Goal: Task Accomplishment & Management: Manage account settings

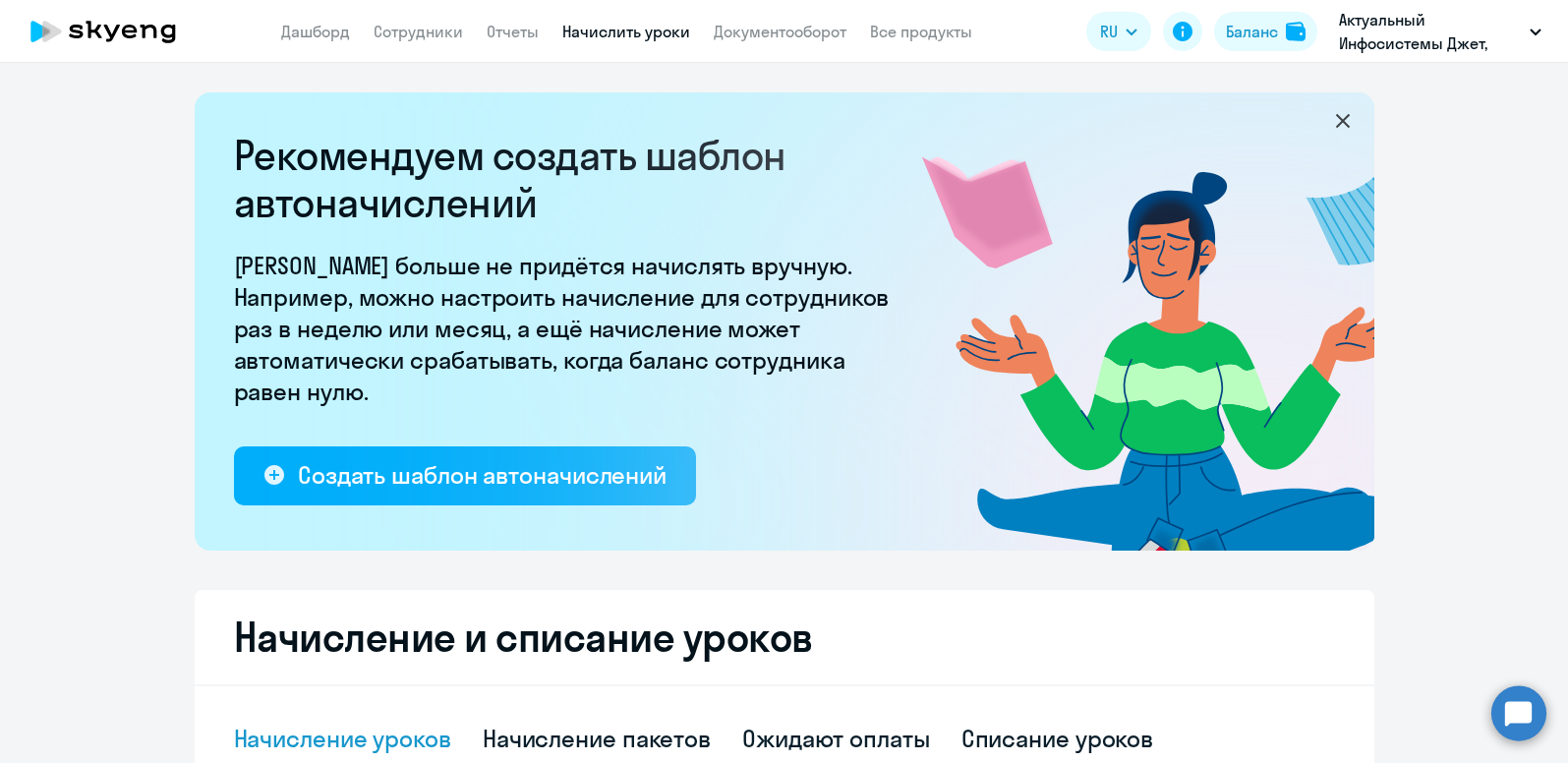
select select "10"
click at [413, 34] on link "Сотрудники" at bounding box center [418, 32] width 90 height 20
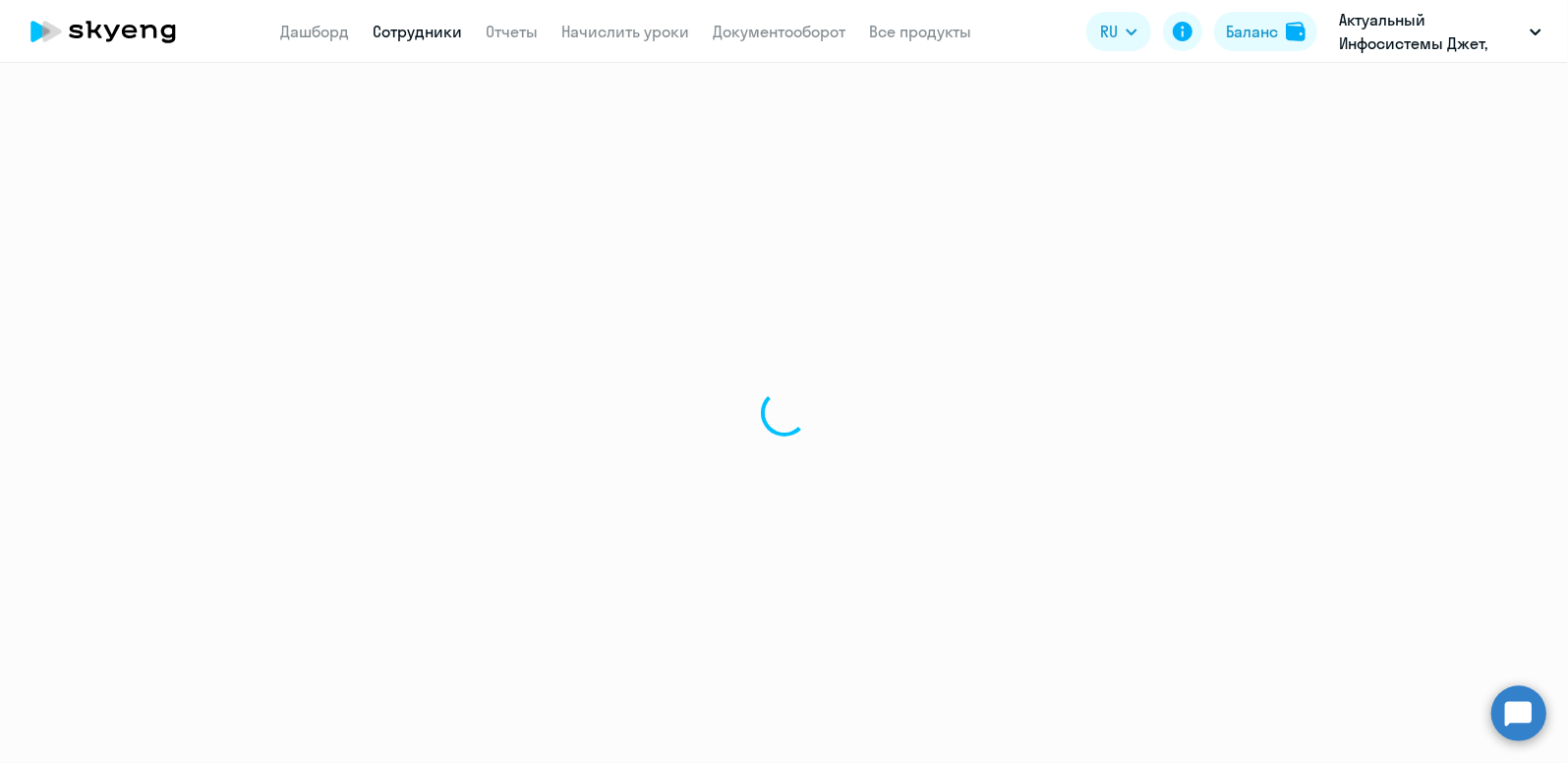
select select "30"
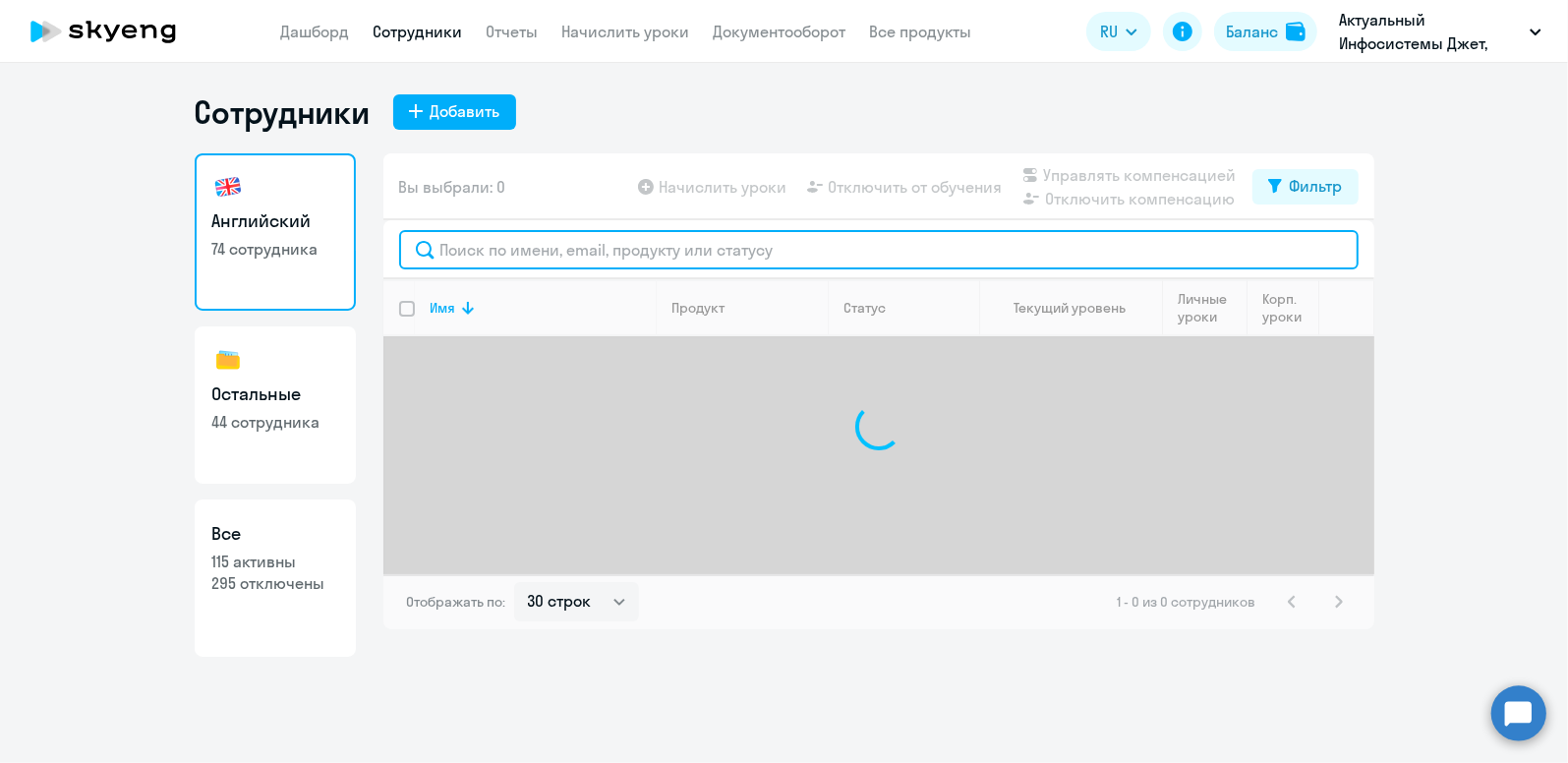
click at [547, 248] on input "text" at bounding box center [878, 250] width 959 height 40
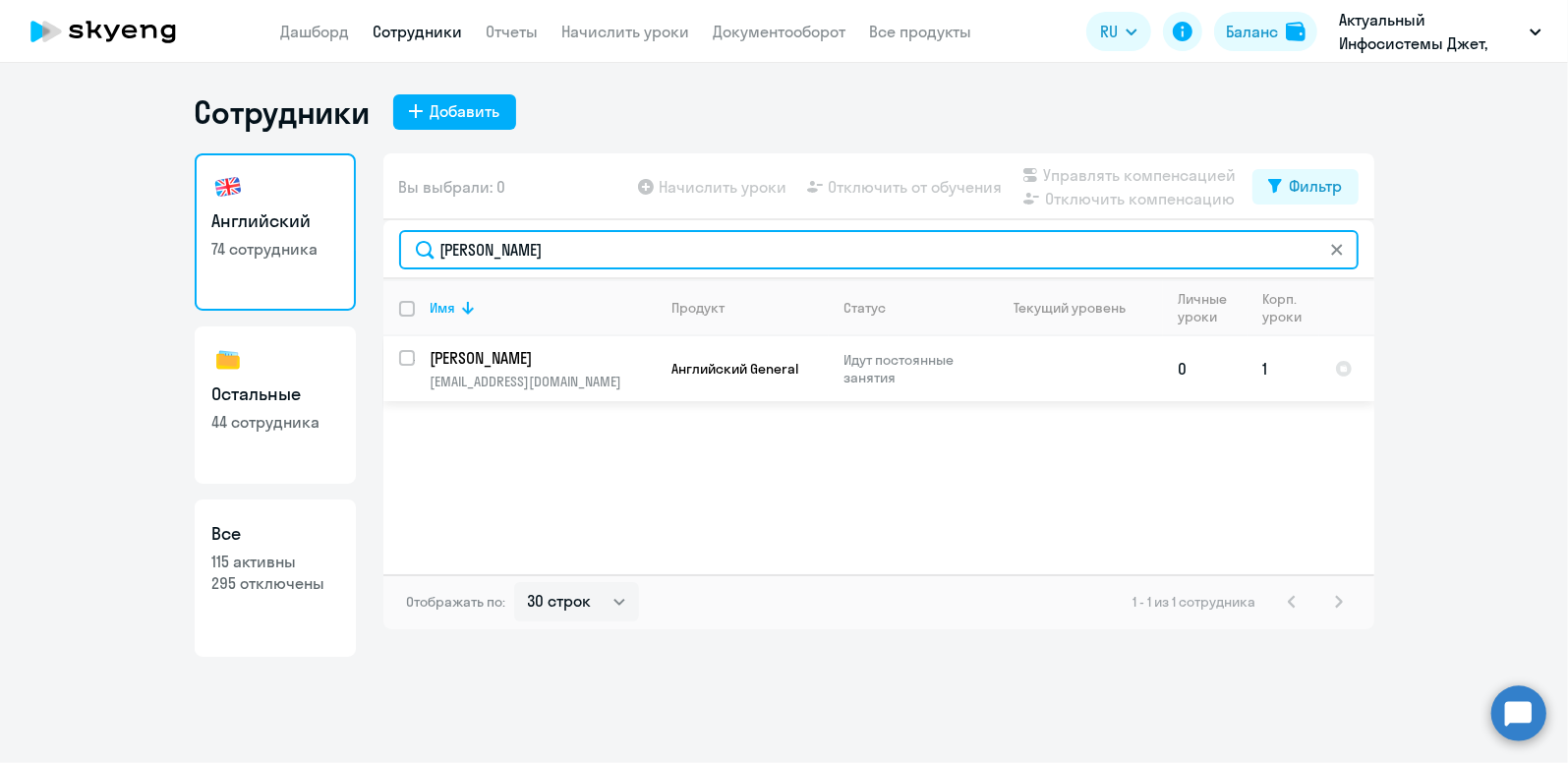
type input "[PERSON_NAME]"
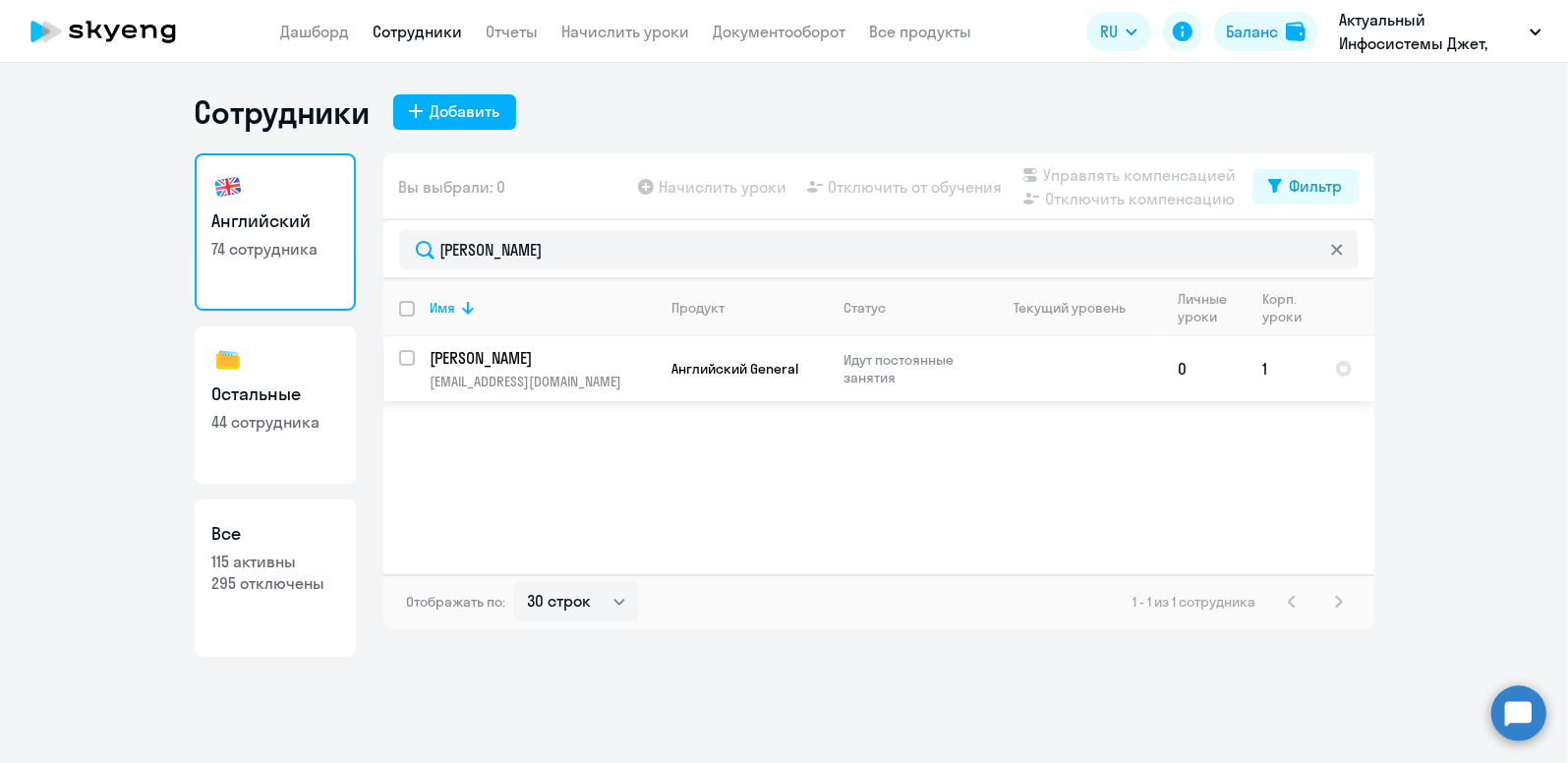
click at [531, 373] on p "[EMAIL_ADDRESS][DOMAIN_NAME]" at bounding box center [543, 382] width 225 height 18
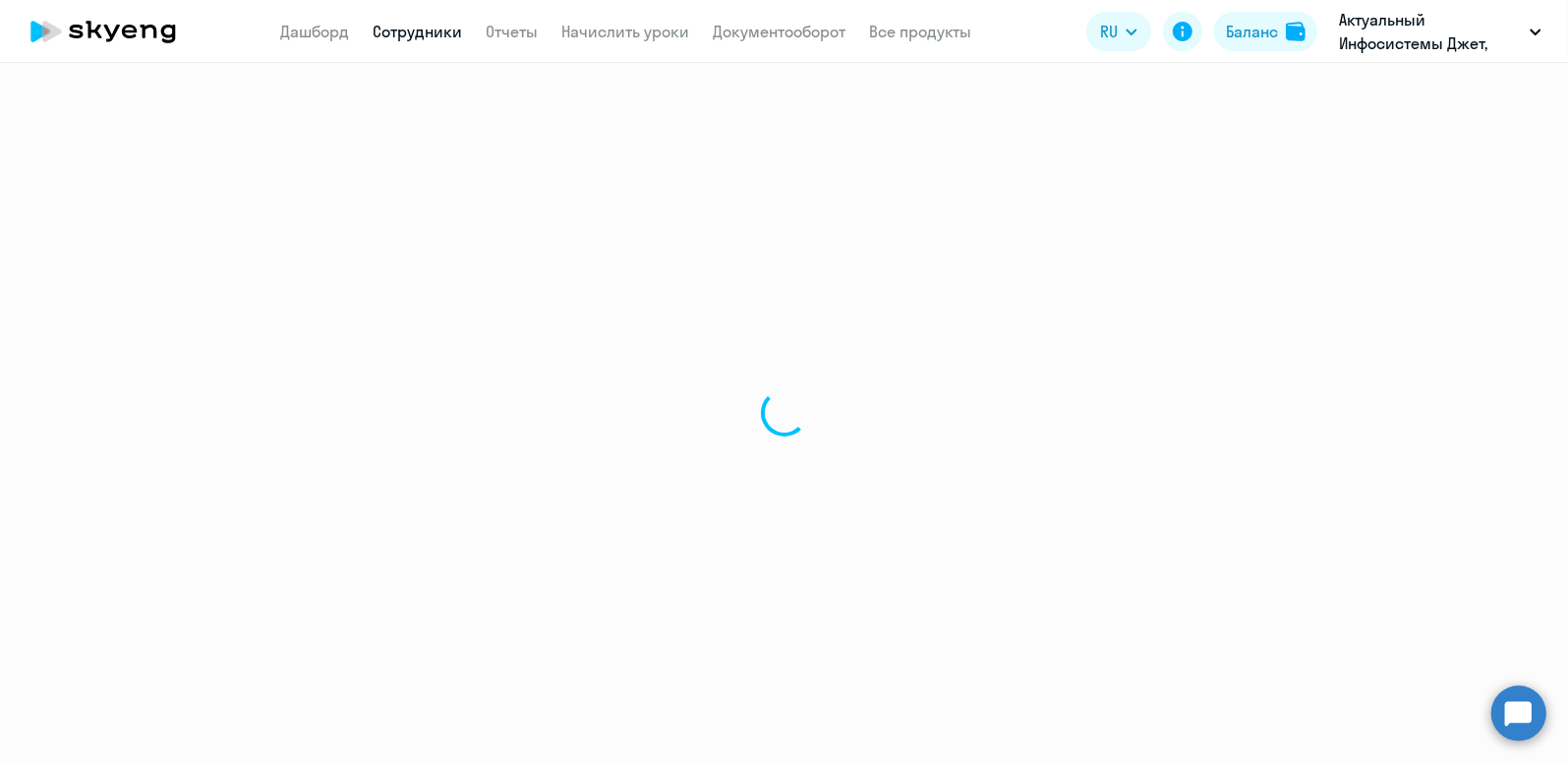
select select "english"
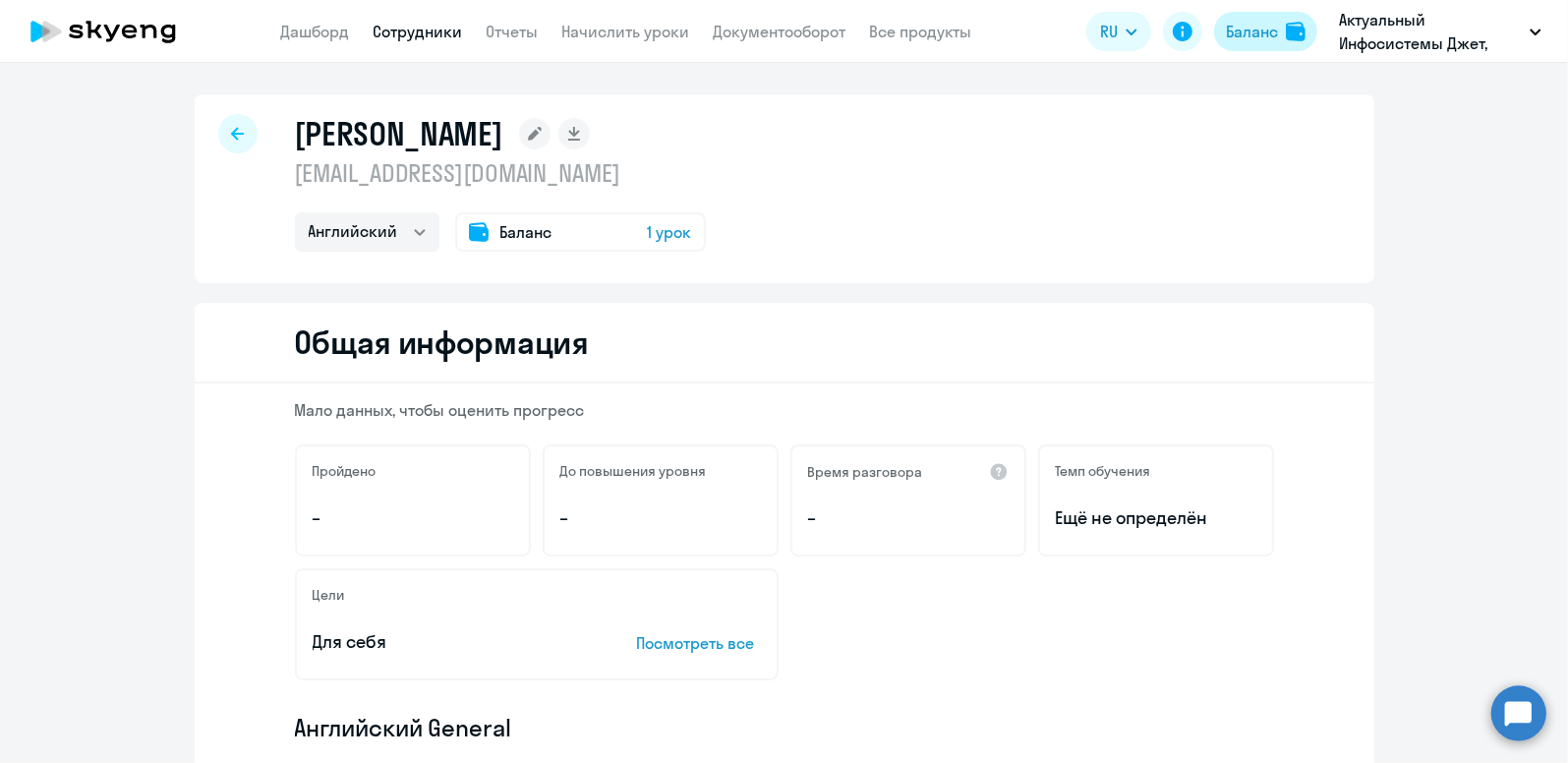
click at [1247, 33] on div "Баланс" at bounding box center [1252, 32] width 52 height 24
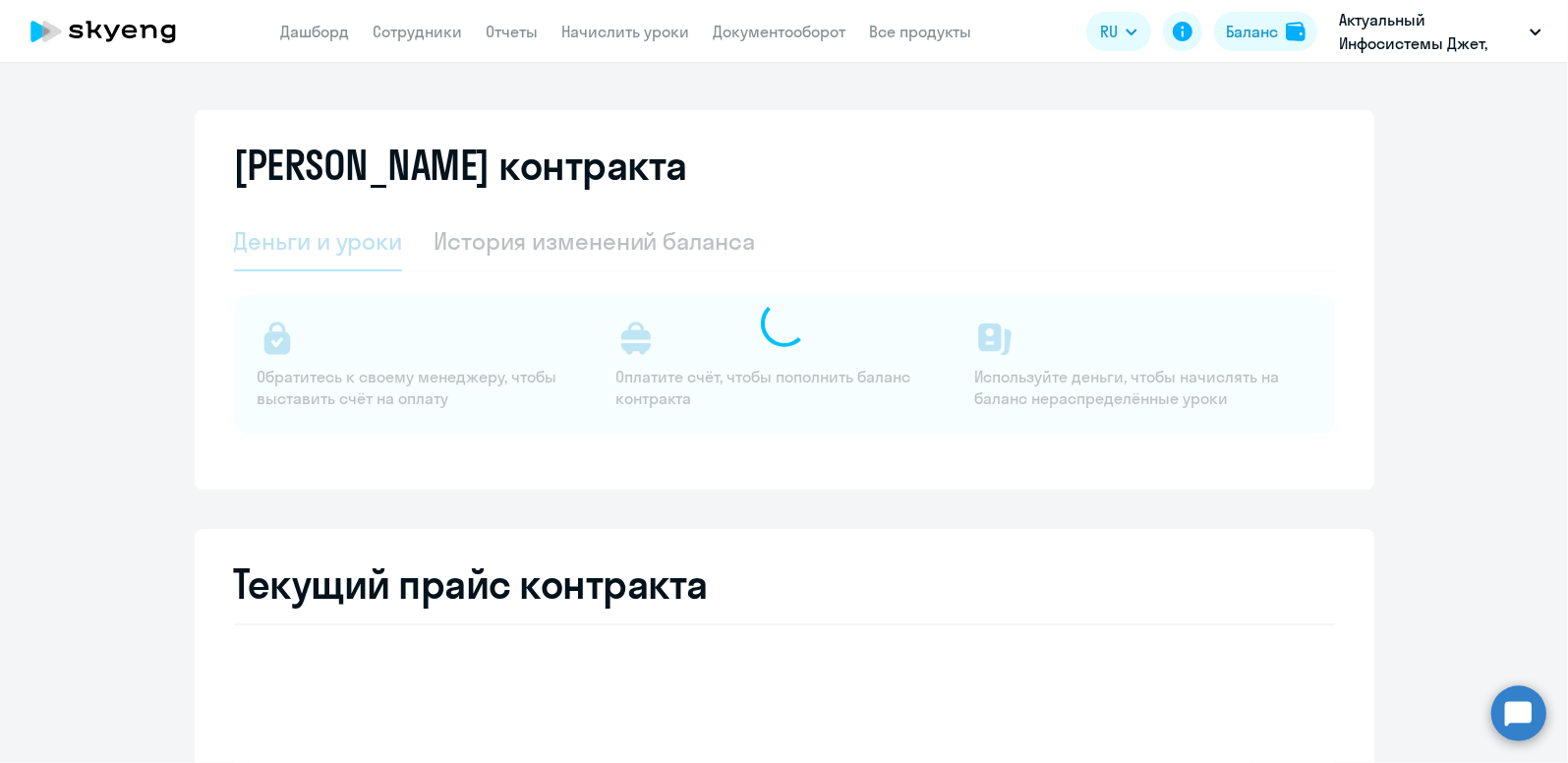
select select "english_adult_not_native_speaker"
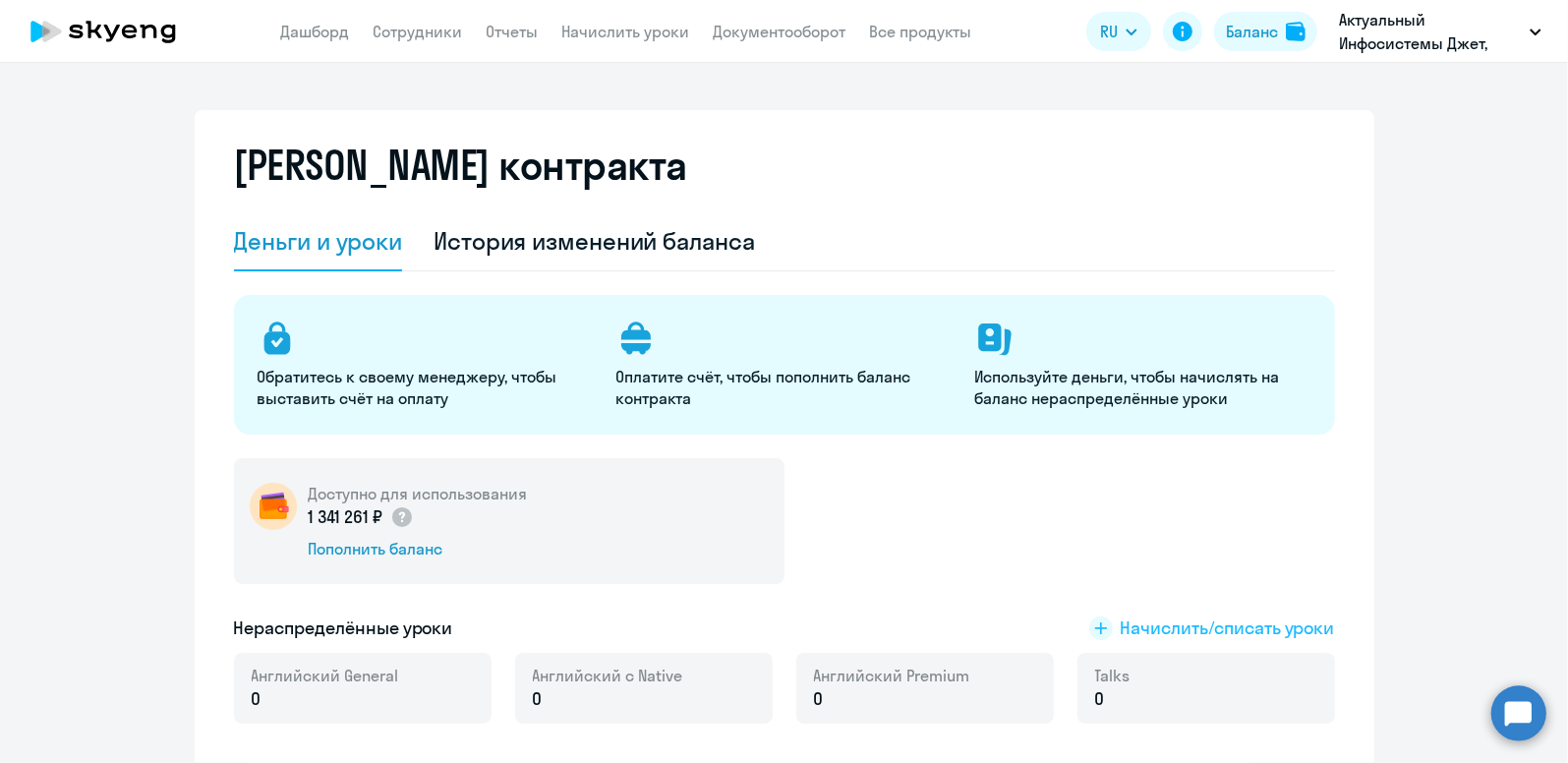
click at [1211, 634] on span "Начислить/списать уроки" at bounding box center [1227, 629] width 214 height 26
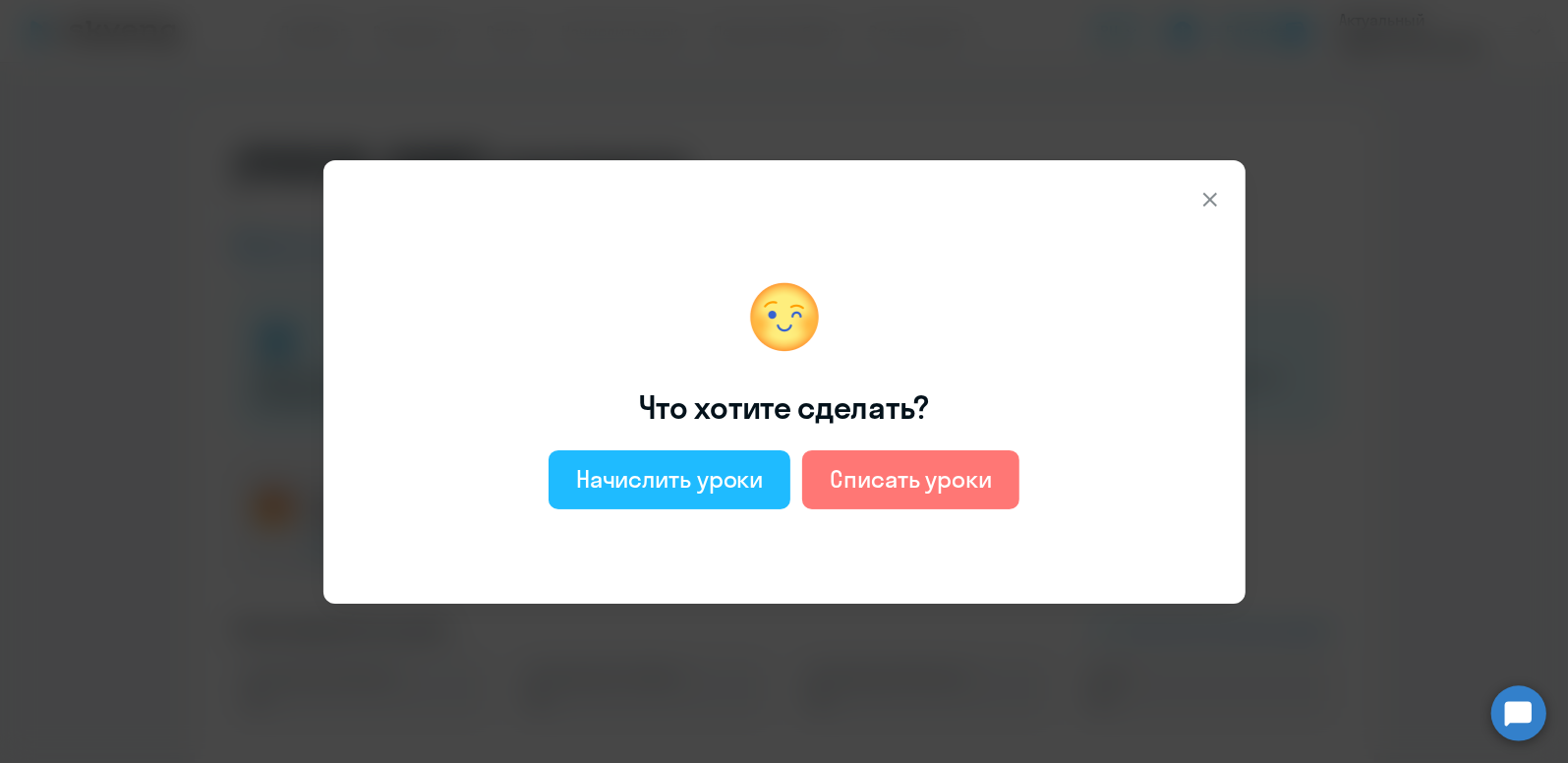
click at [725, 485] on div "Начислить уроки" at bounding box center [670, 479] width 188 height 32
select select "english_adult_not_native_speaker"
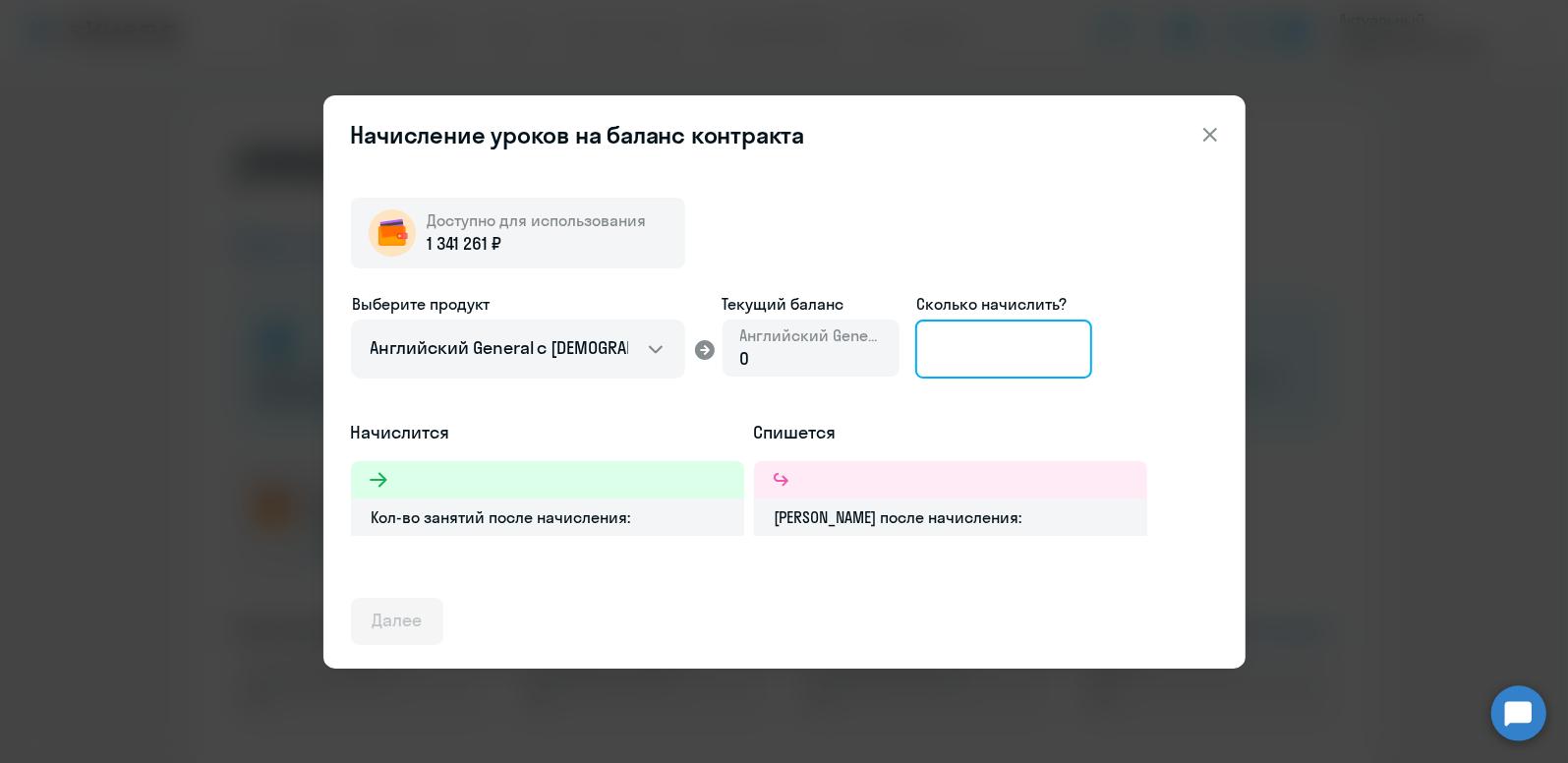
click at [993, 346] on input at bounding box center [1003, 349] width 177 height 59
type input "9"
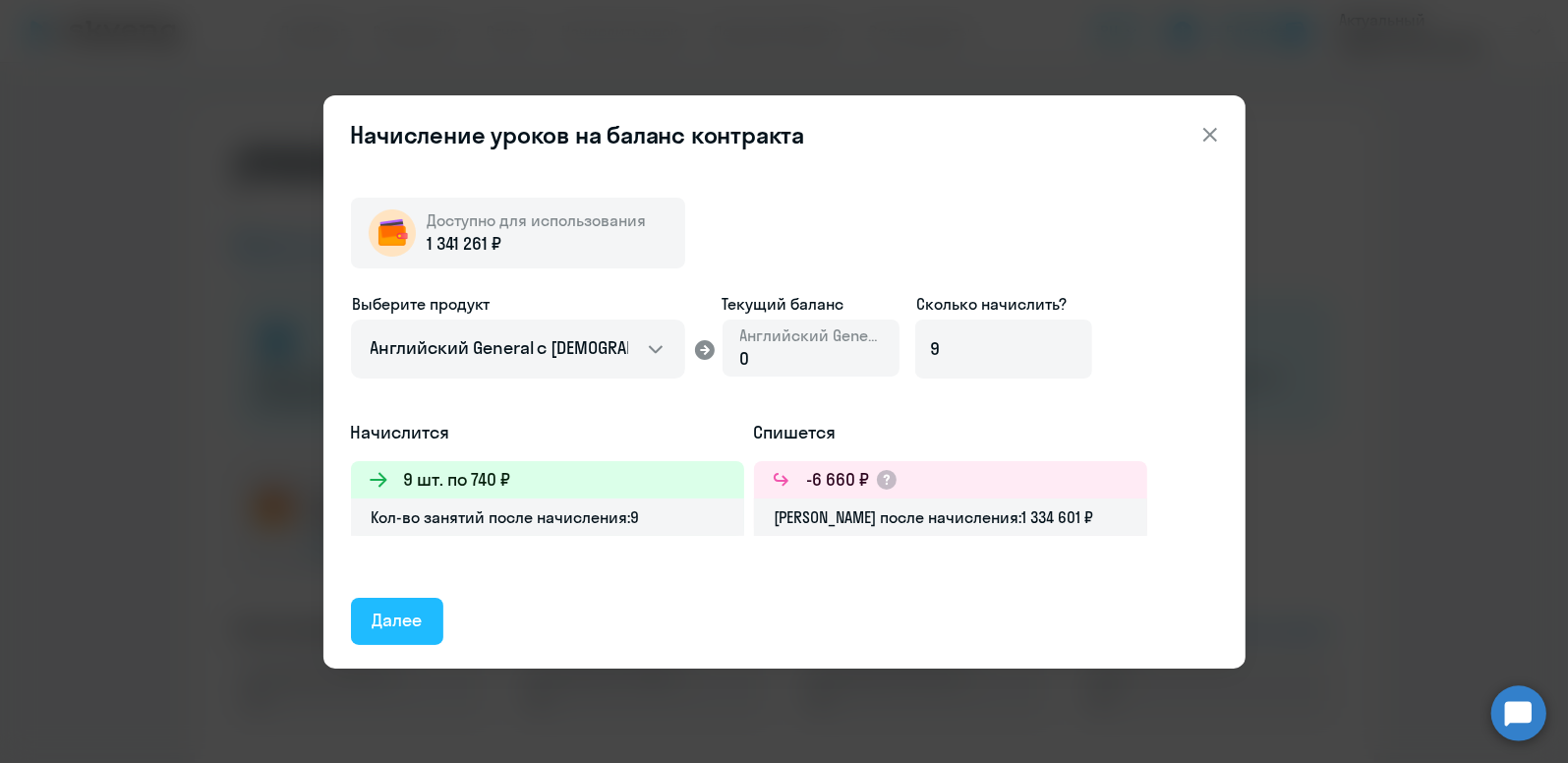
click at [402, 614] on div "Далее" at bounding box center [397, 621] width 50 height 26
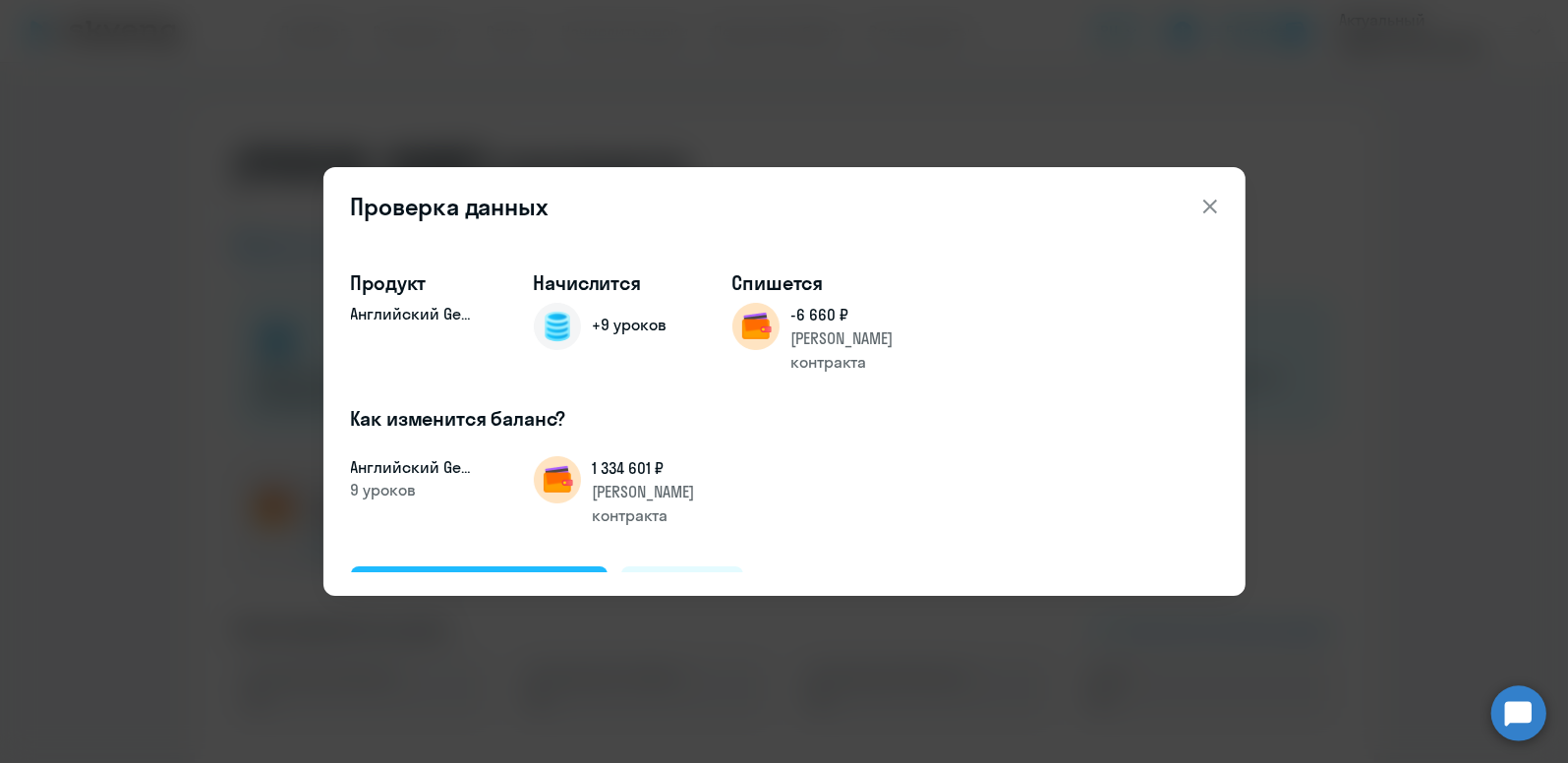
click at [487, 576] on div "Подтвердить и начислить" at bounding box center [479, 589] width 214 height 26
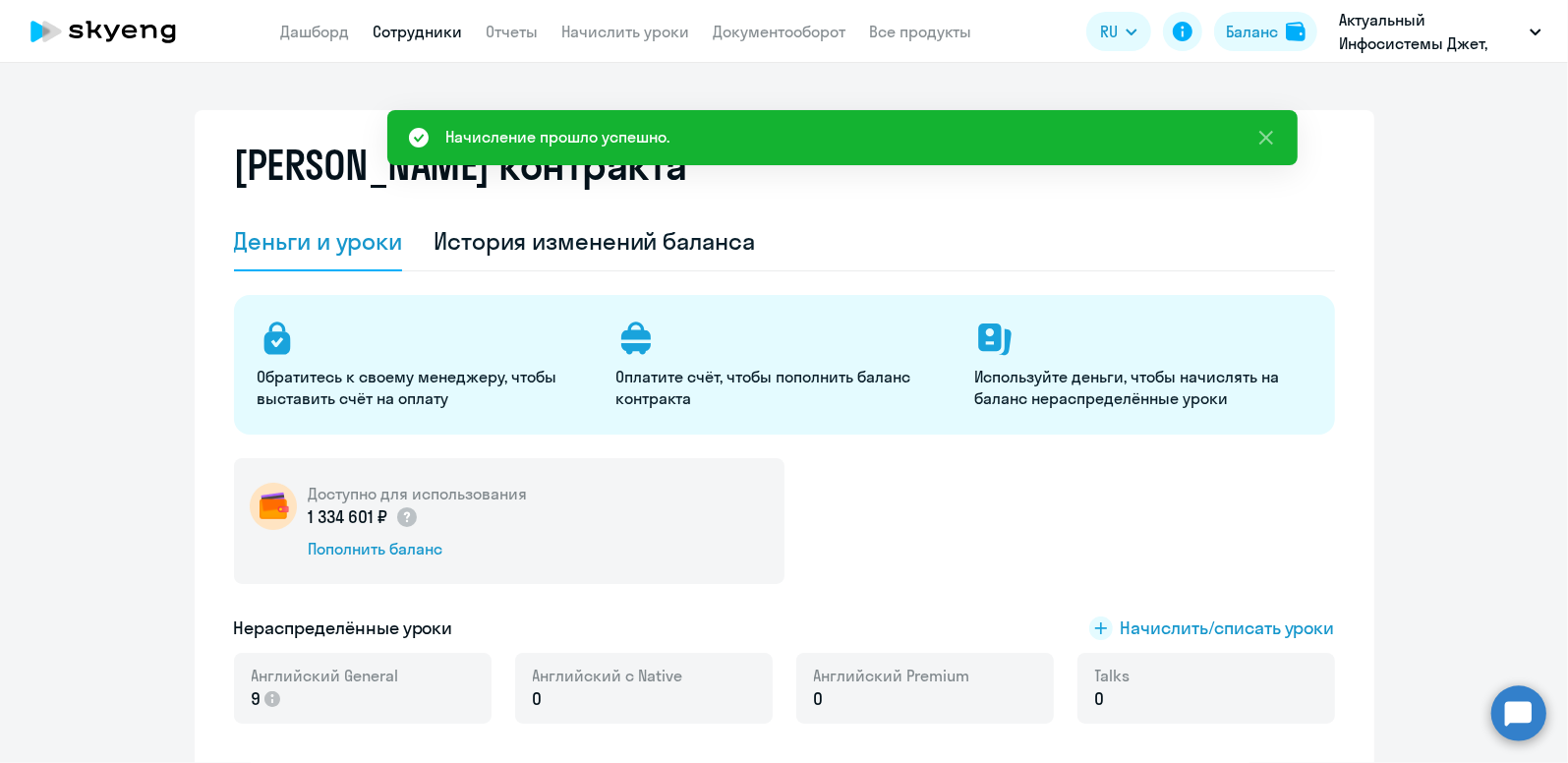
click at [443, 22] on link "Сотрудники" at bounding box center [418, 32] width 90 height 20
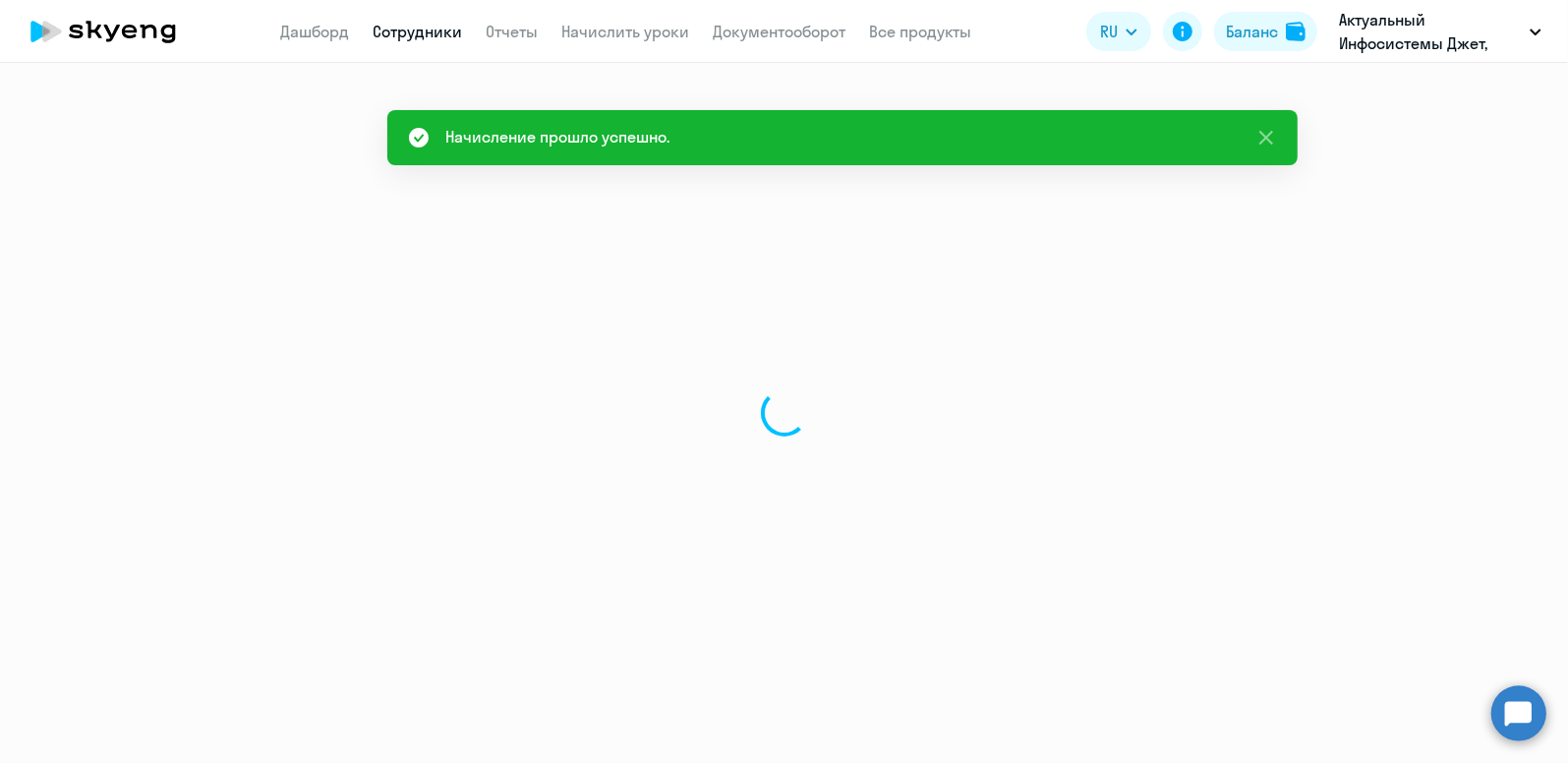
select select "30"
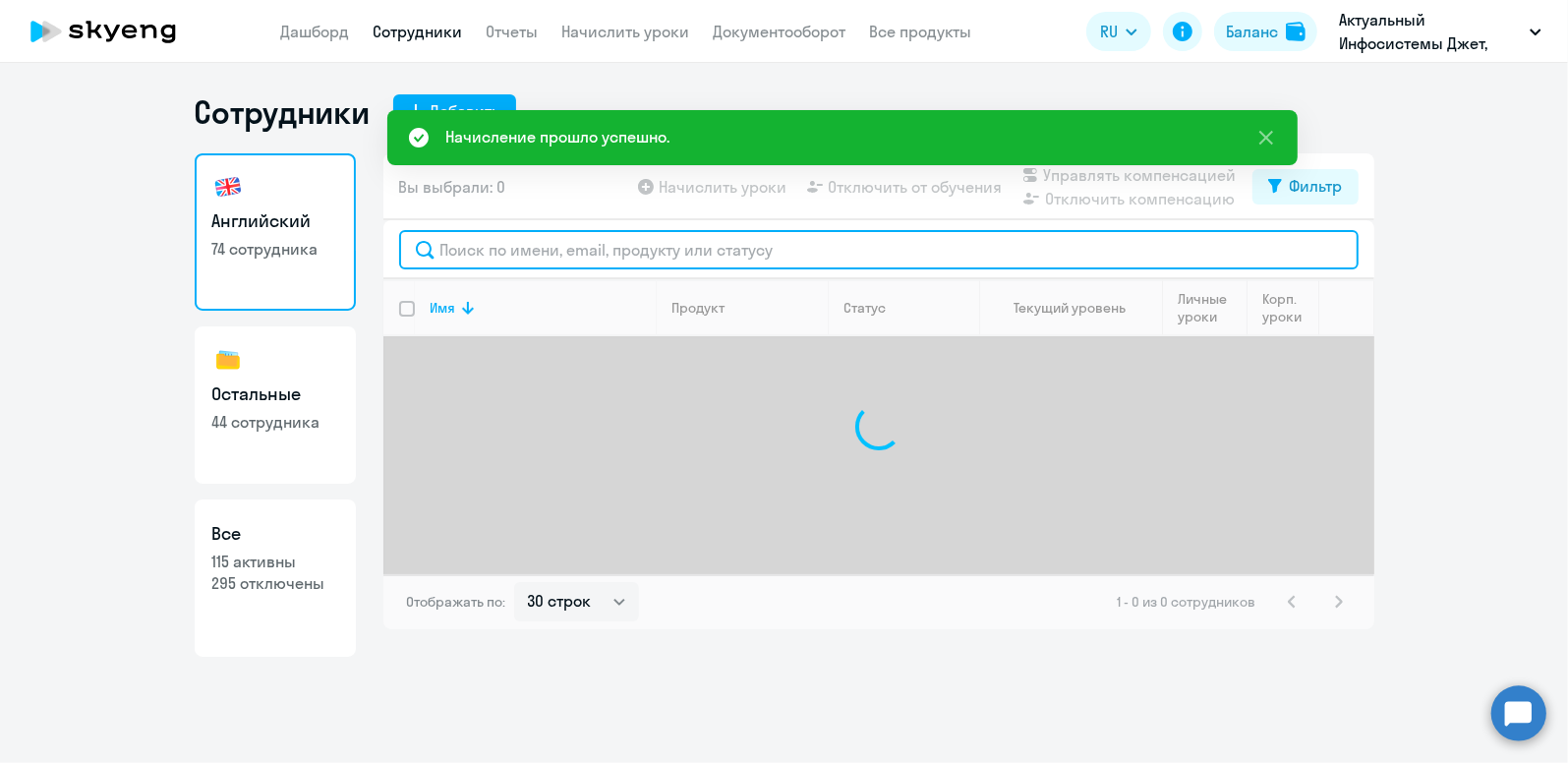
click at [439, 255] on input "text" at bounding box center [878, 250] width 959 height 40
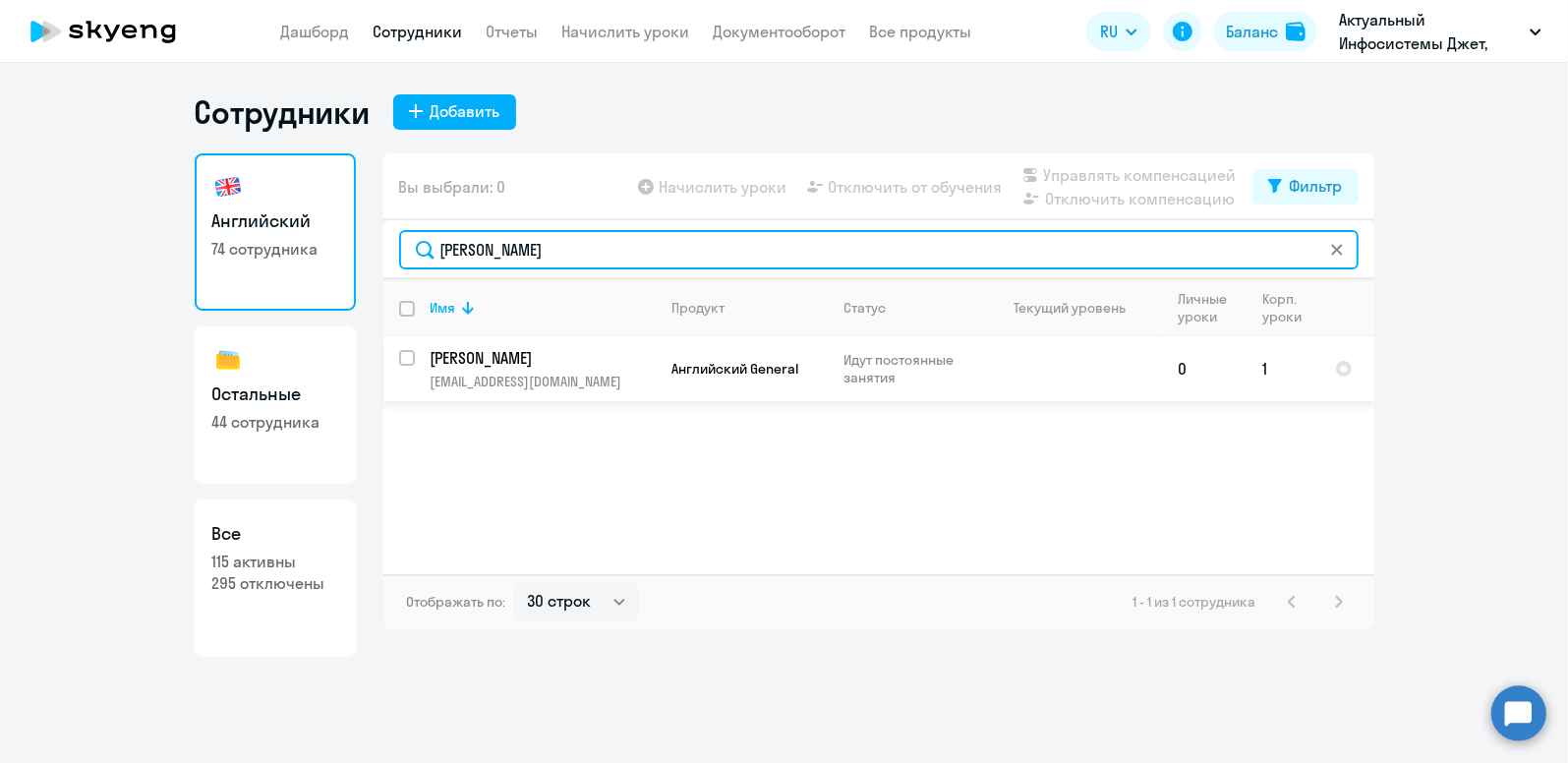
type input "[PERSON_NAME]"
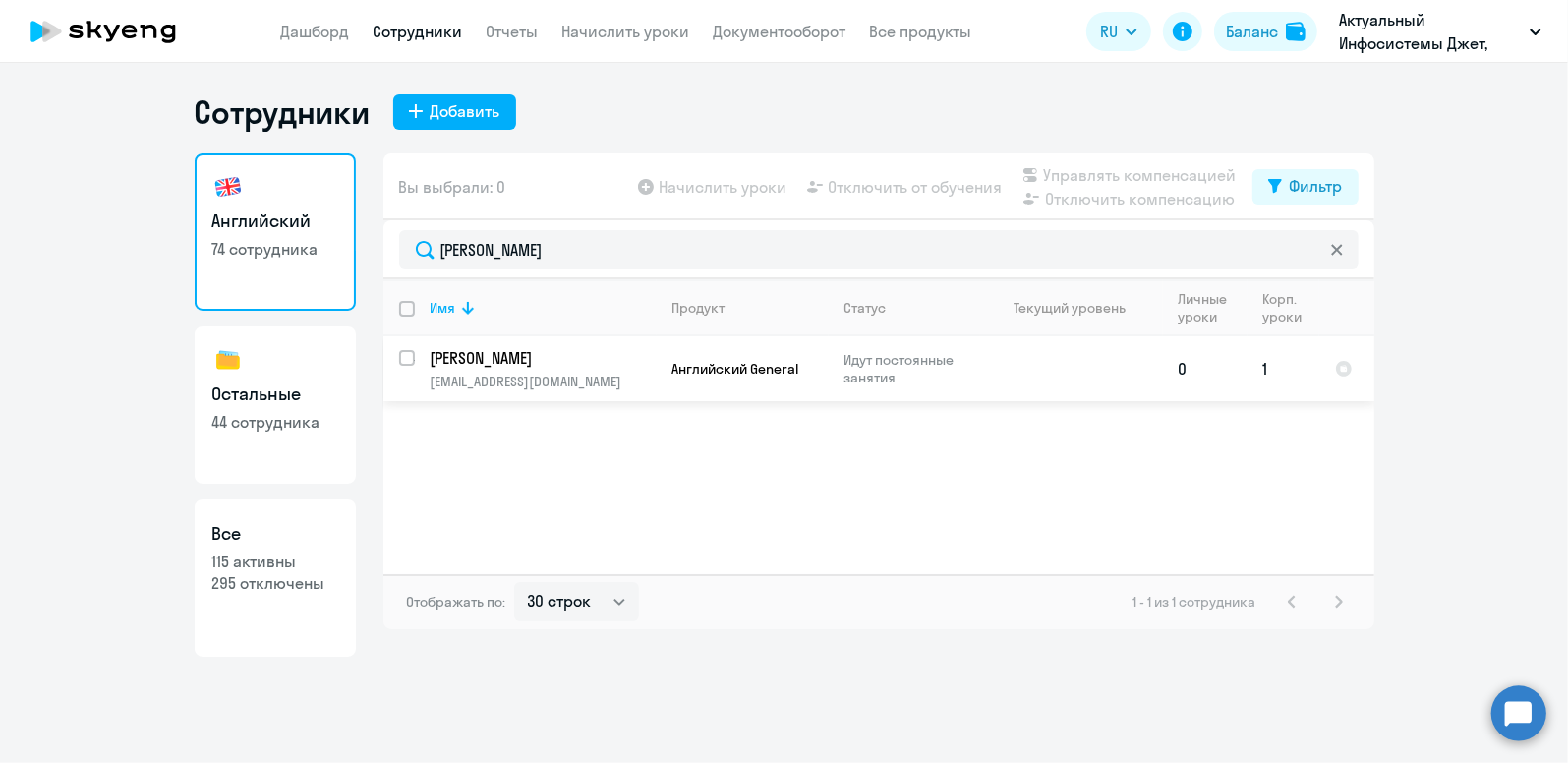
click at [532, 355] on p "[PERSON_NAME]" at bounding box center [541, 358] width 222 height 22
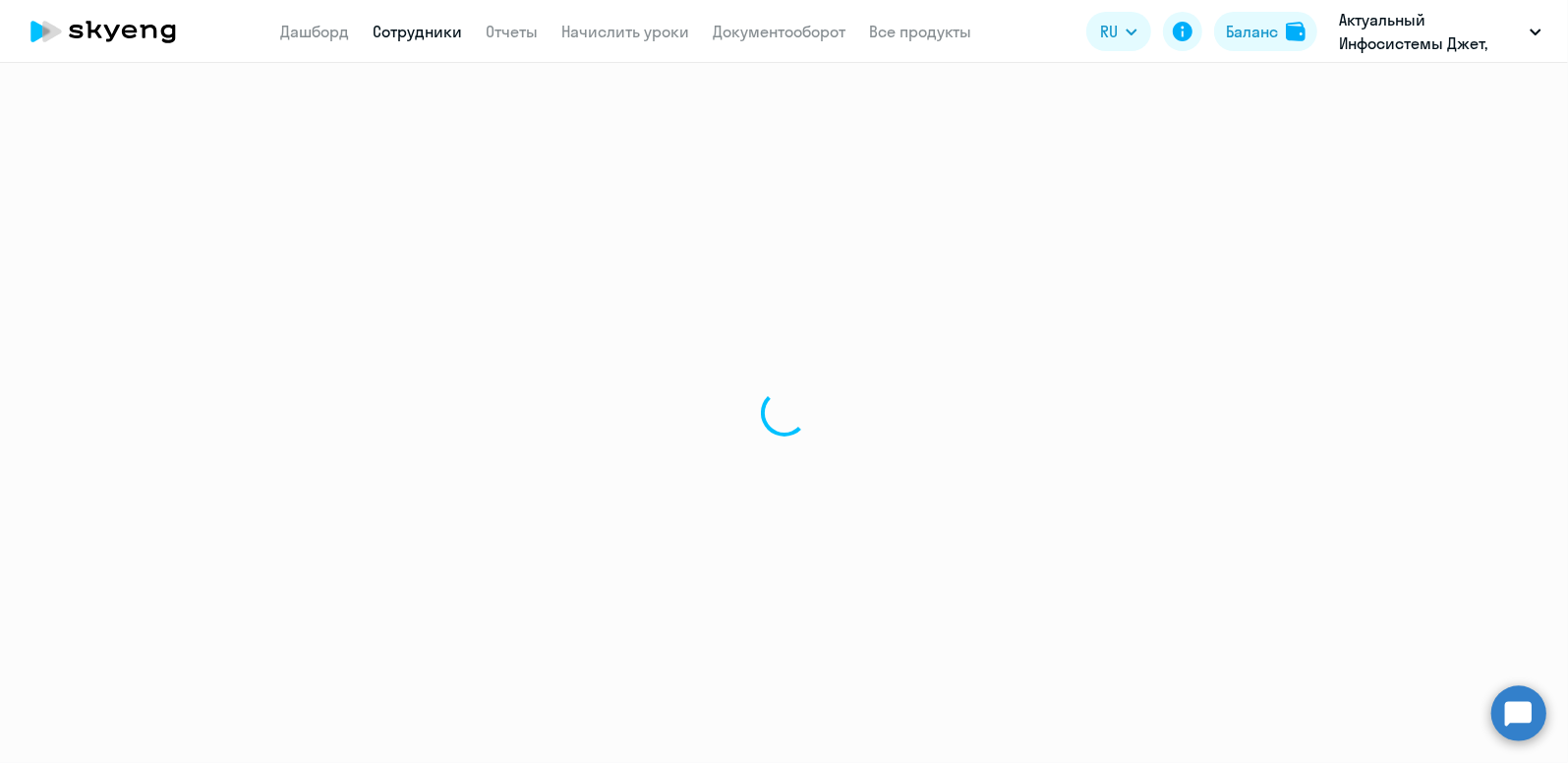
select select "english"
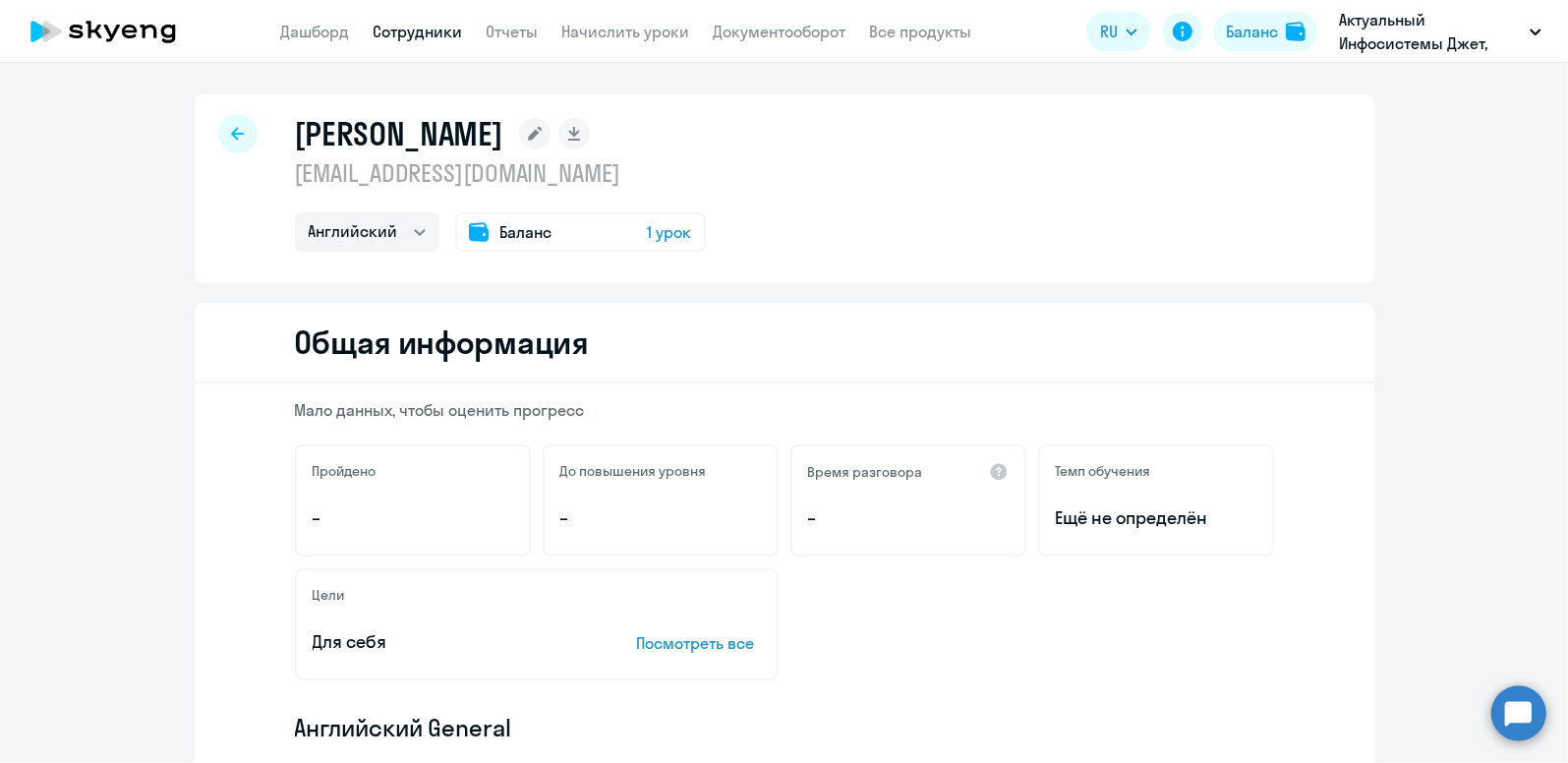
click at [528, 230] on span "Баланс" at bounding box center [526, 232] width 52 height 24
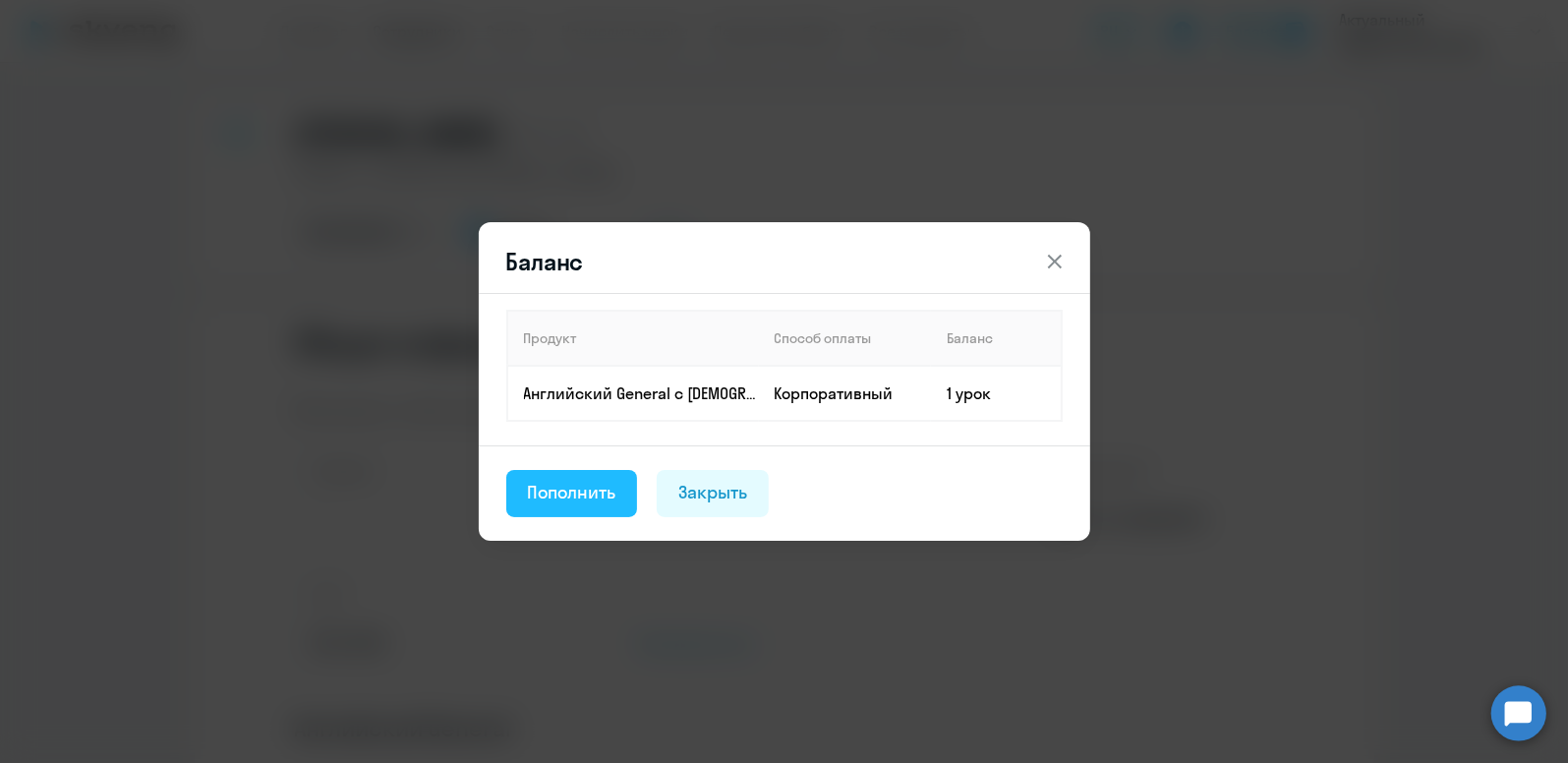
click at [612, 484] on div "Пополнить" at bounding box center [572, 493] width 89 height 26
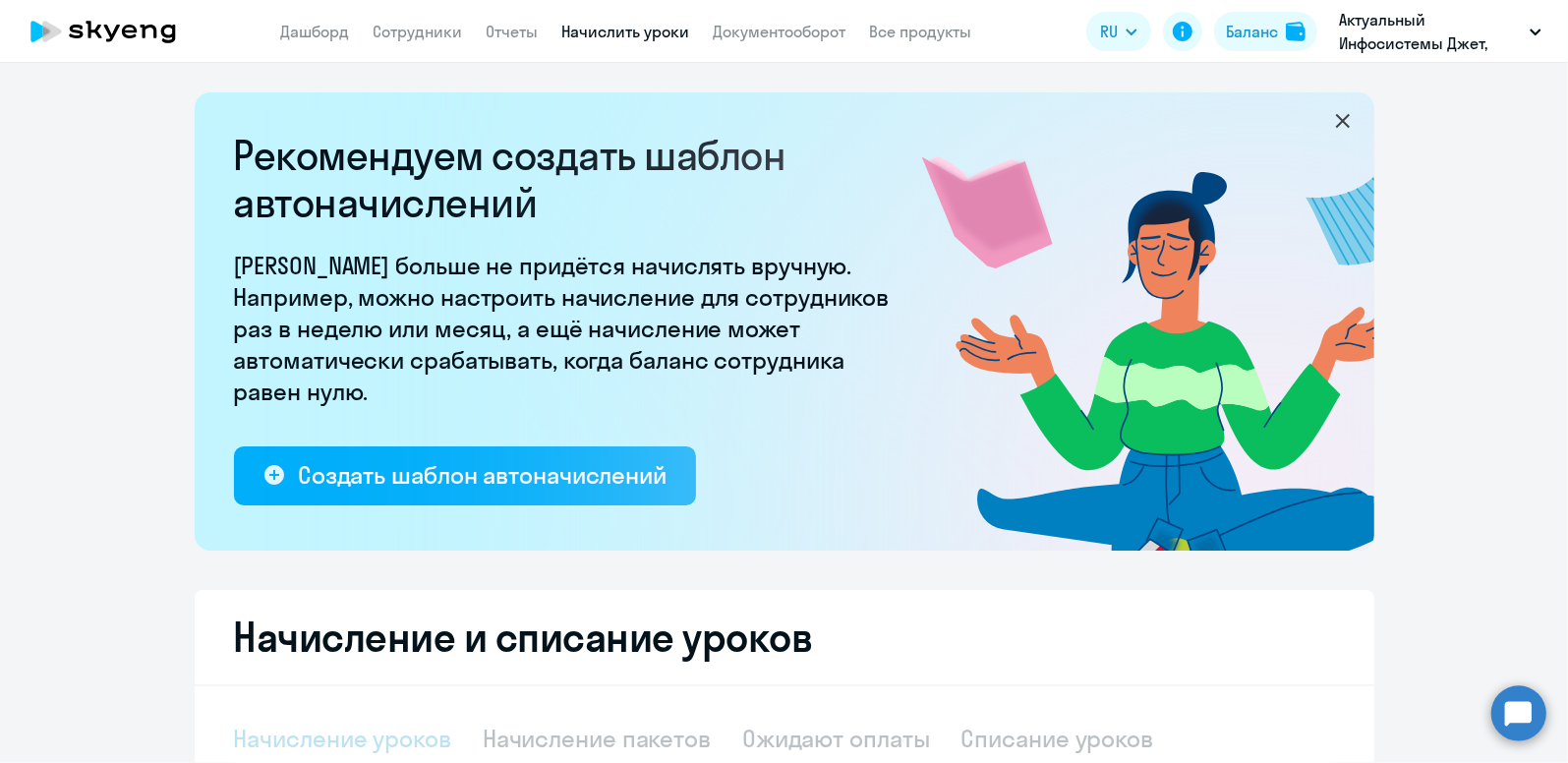
select select "10"
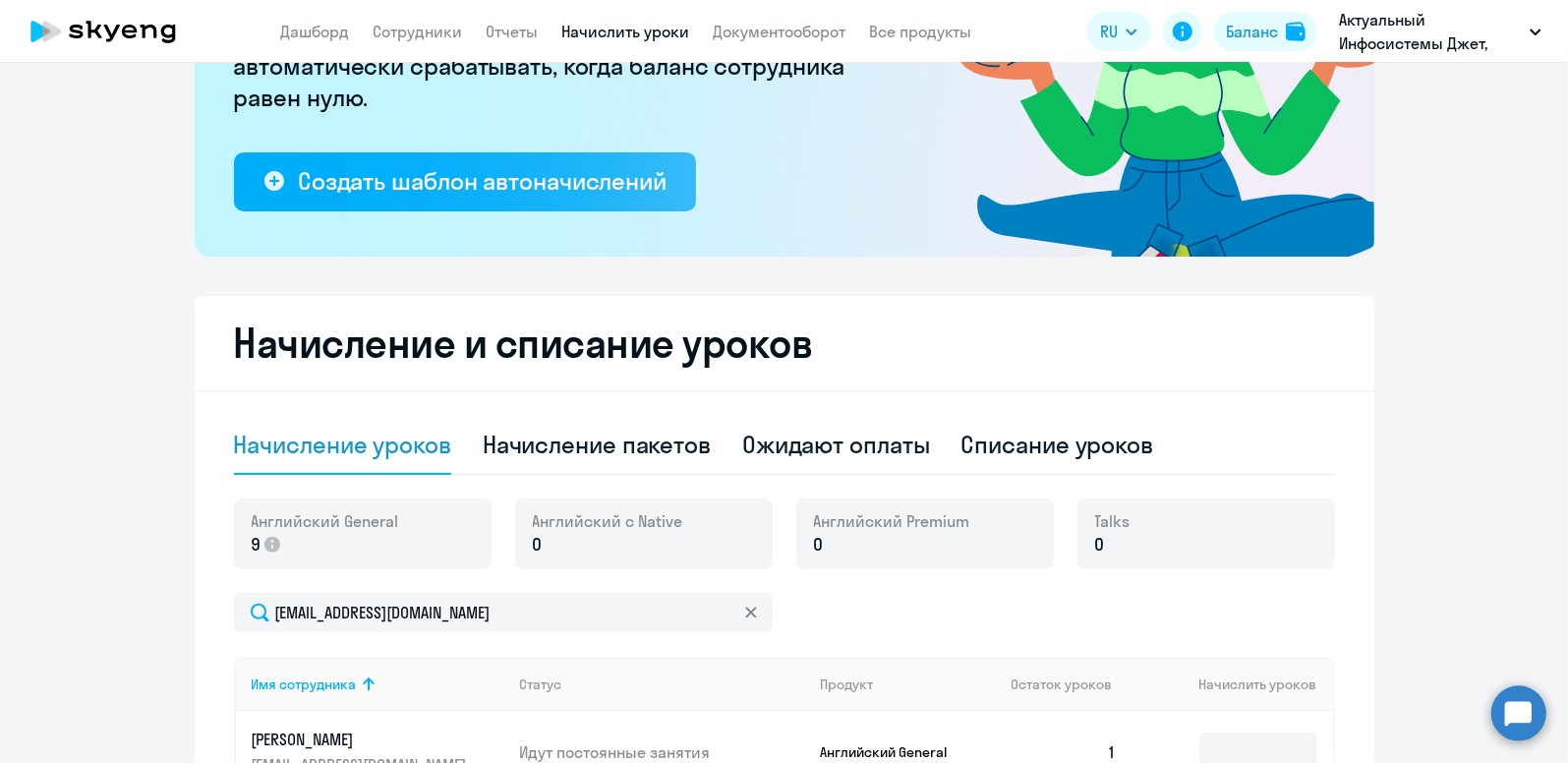
scroll to position [648, 0]
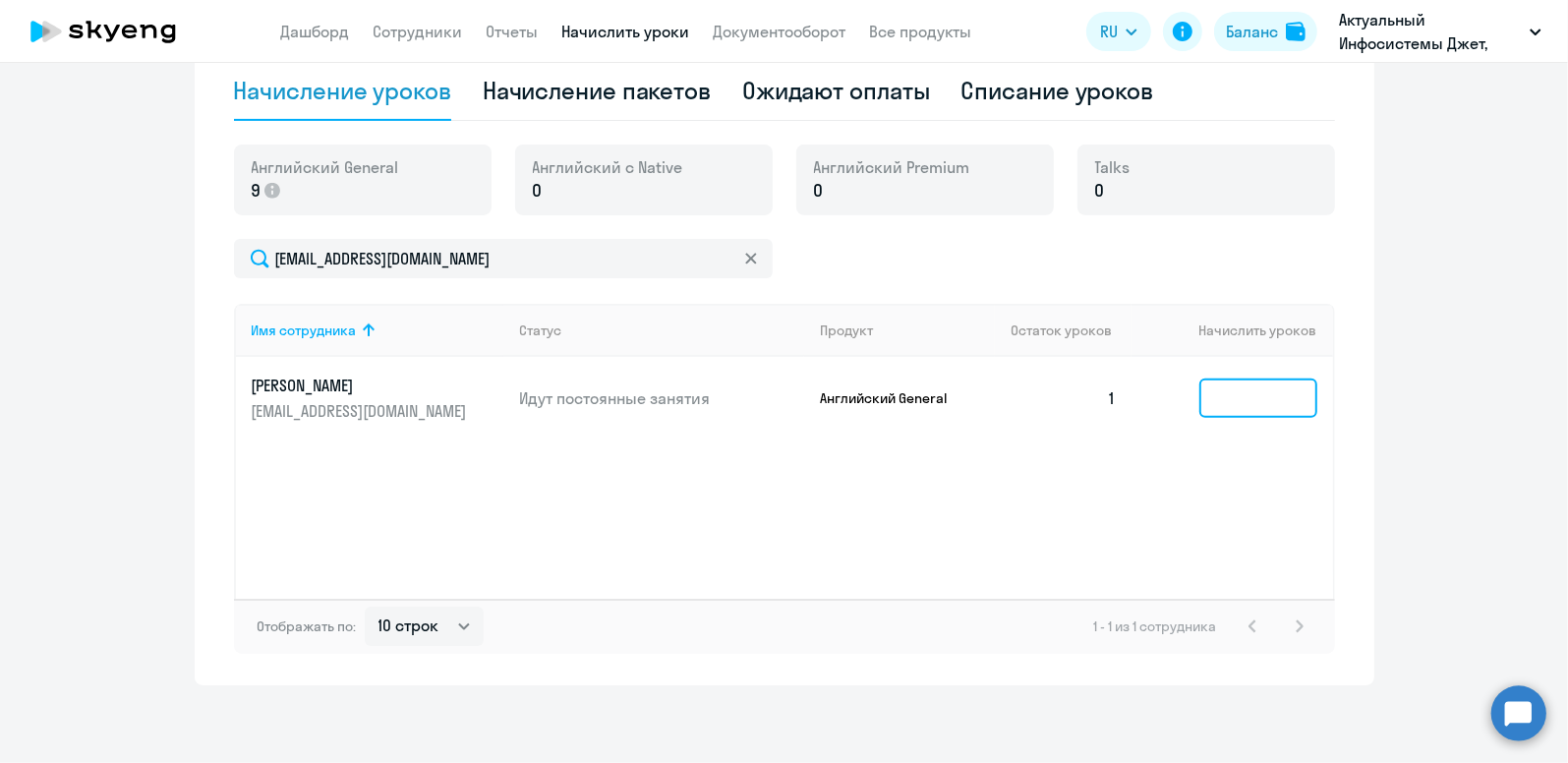
click at [1248, 388] on input at bounding box center [1258, 398] width 118 height 40
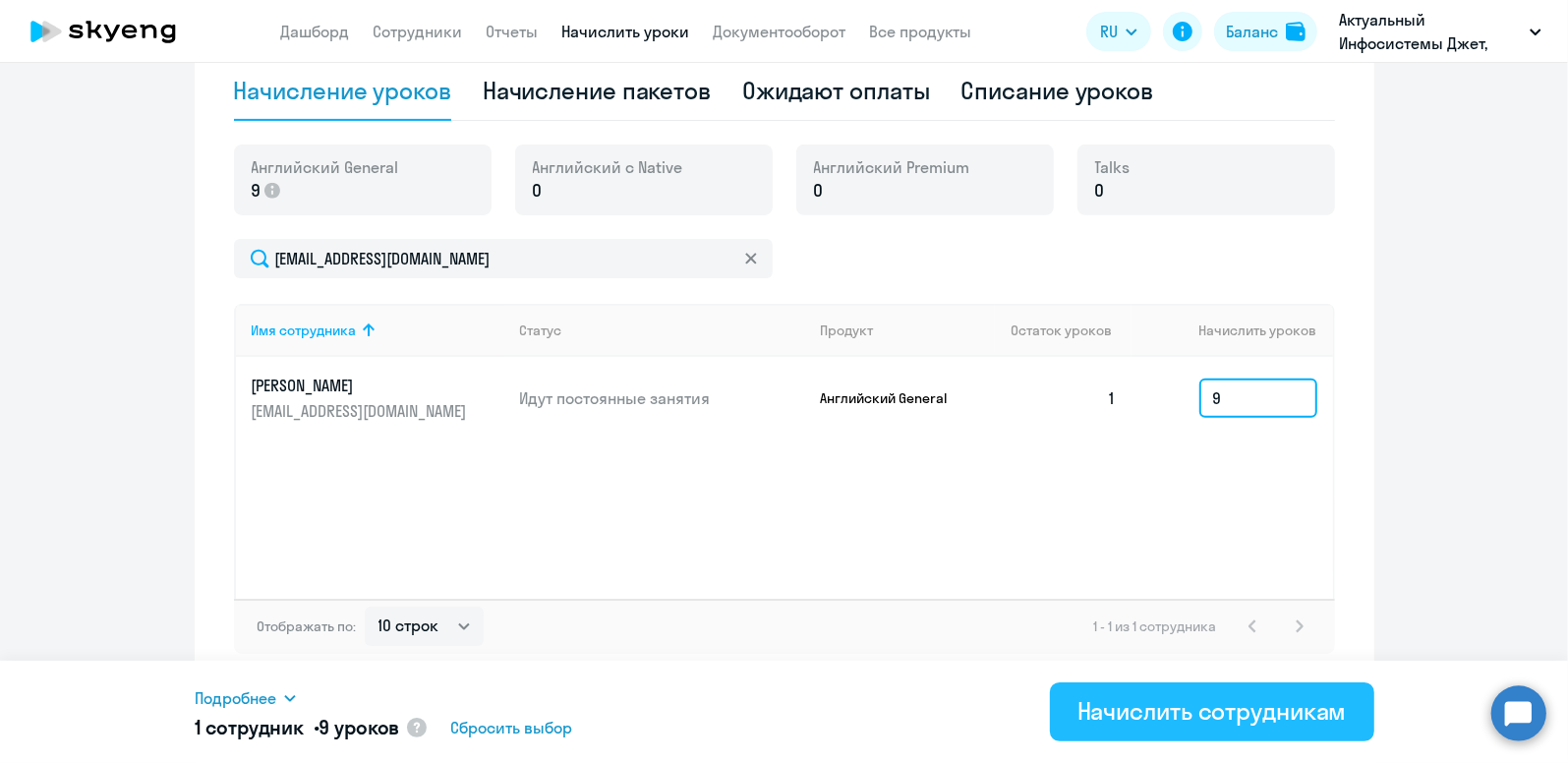
type input "9"
click at [1172, 705] on div "Начислить сотрудникам" at bounding box center [1211, 711] width 270 height 32
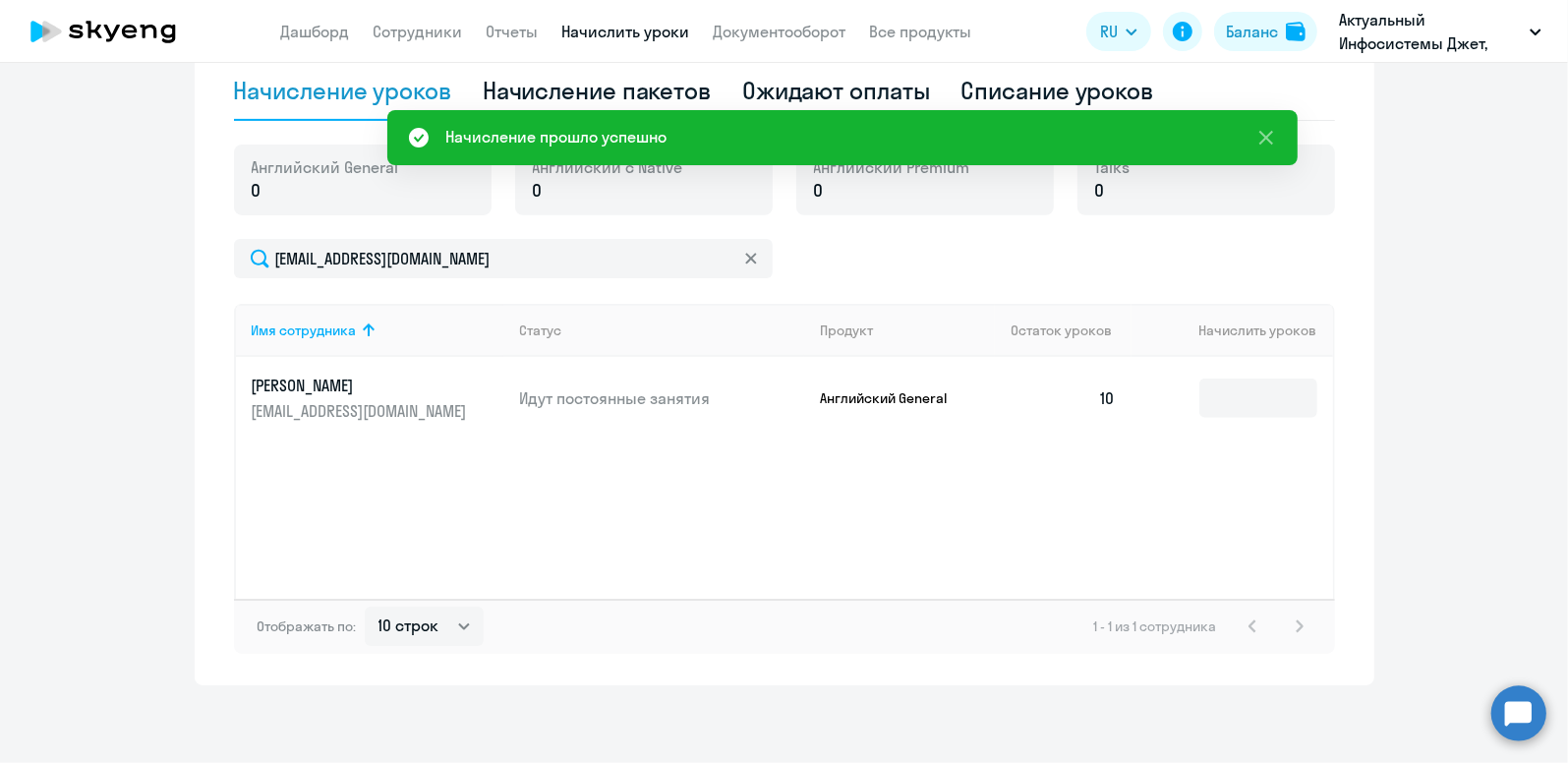
scroll to position [156, 0]
